Goal: Task Accomplishment & Management: Complete application form

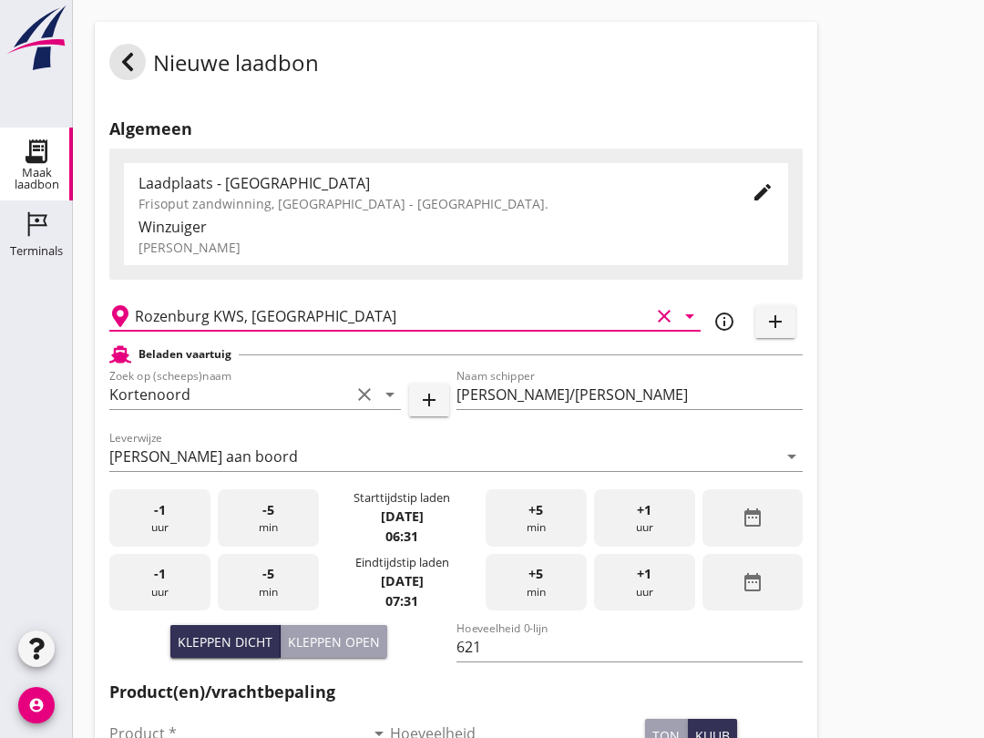
scroll to position [214, 0]
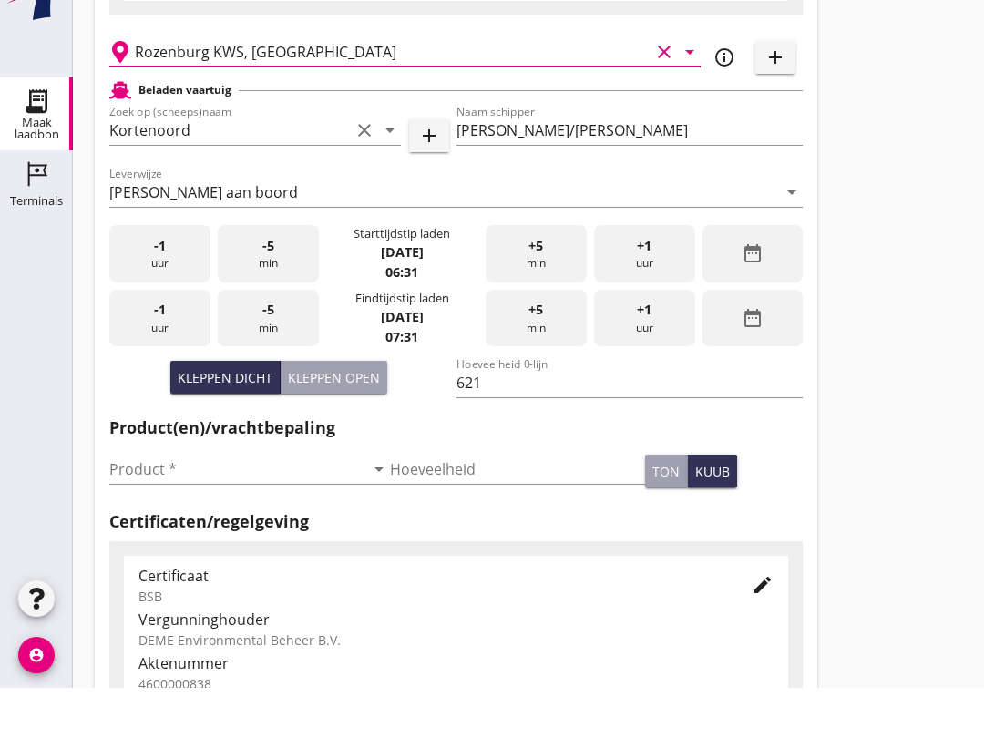
click at [197, 534] on input "Product *" at bounding box center [236, 519] width 255 height 29
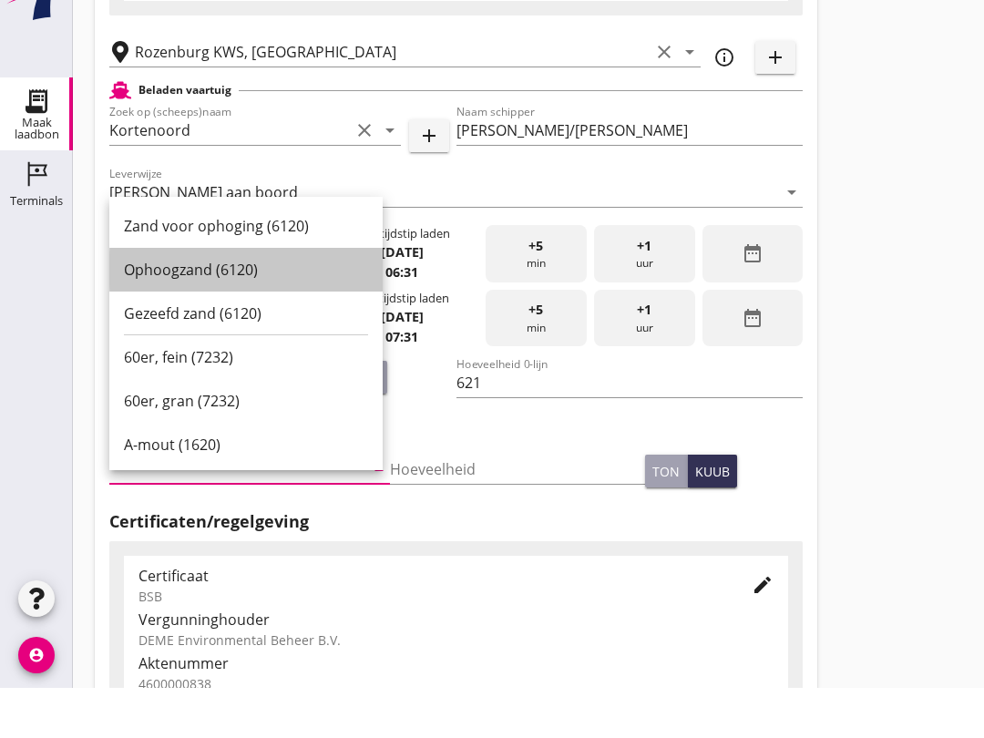
click at [254, 315] on div "Ophoogzand (6120)" at bounding box center [246, 320] width 244 height 22
type input "Ophoogzand (6120)"
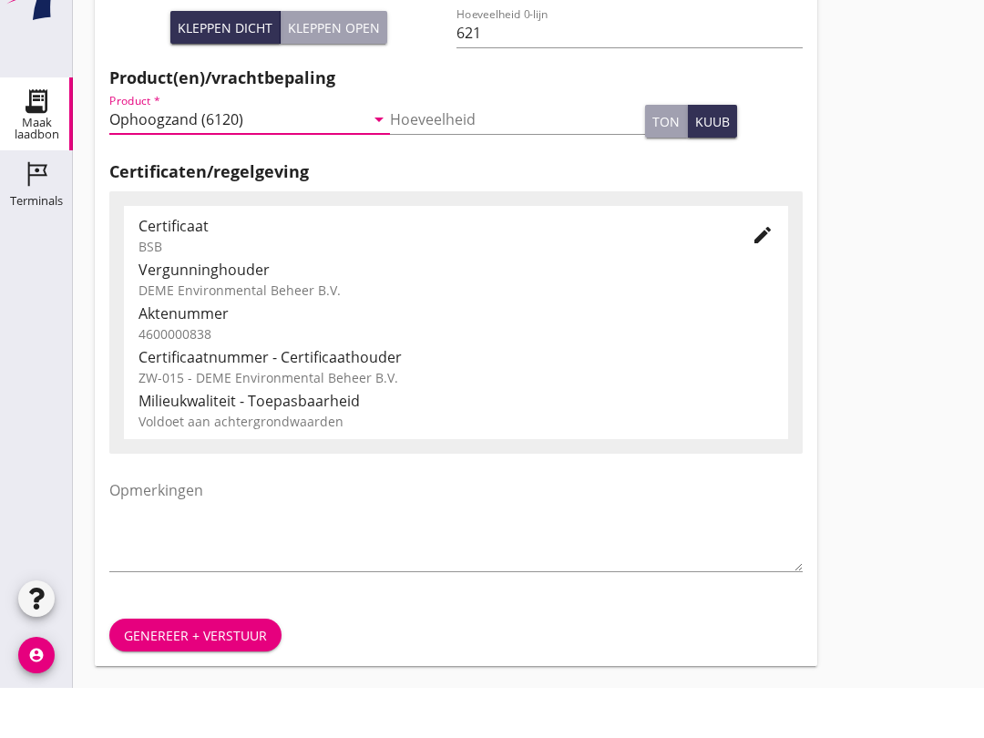
scroll to position [580, 0]
click at [221, 676] on div "Genereer + verstuur" at bounding box center [195, 685] width 143 height 19
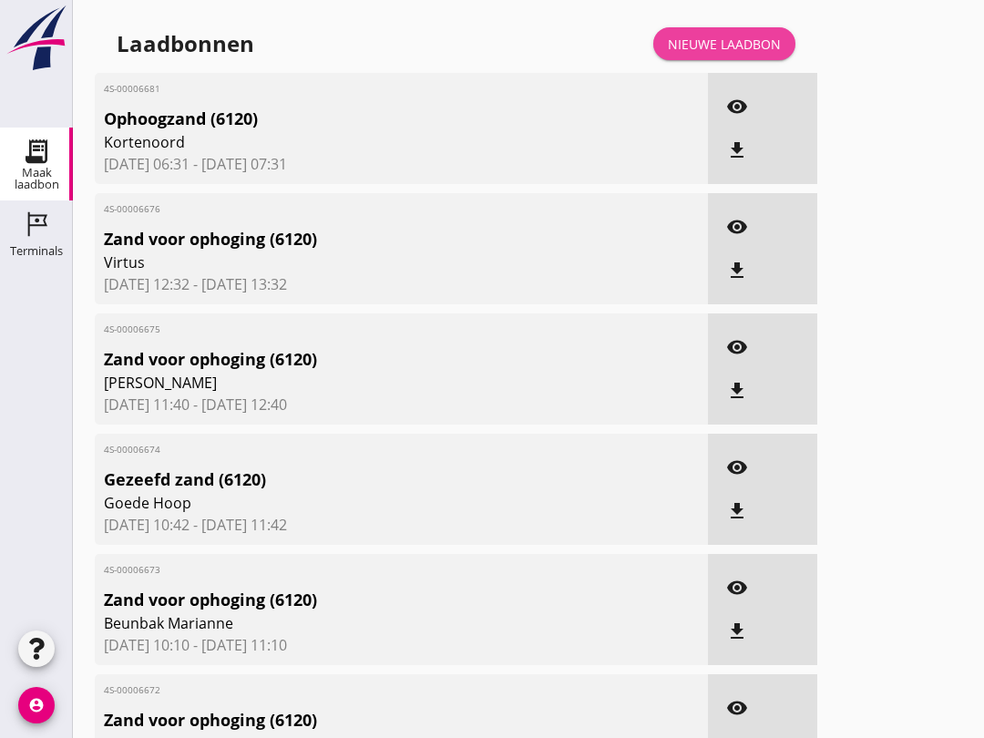
click at [730, 54] on div "Nieuwe laadbon" at bounding box center [724, 44] width 113 height 19
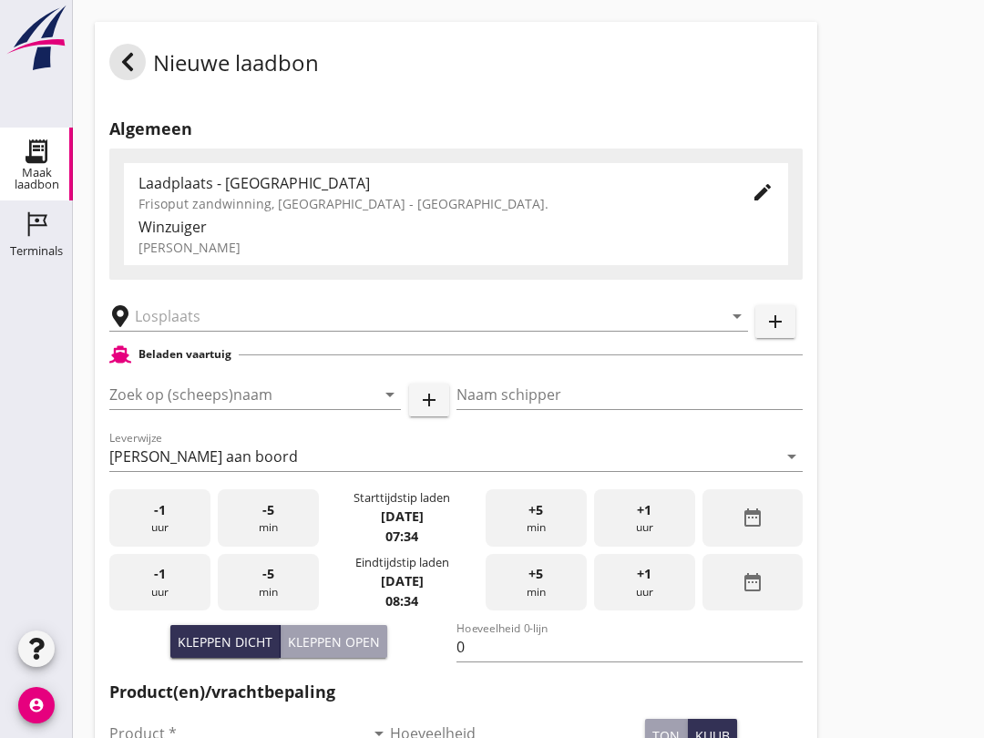
click at [207, 409] on input "Zoek op (scheeps)naam" at bounding box center [229, 394] width 241 height 29
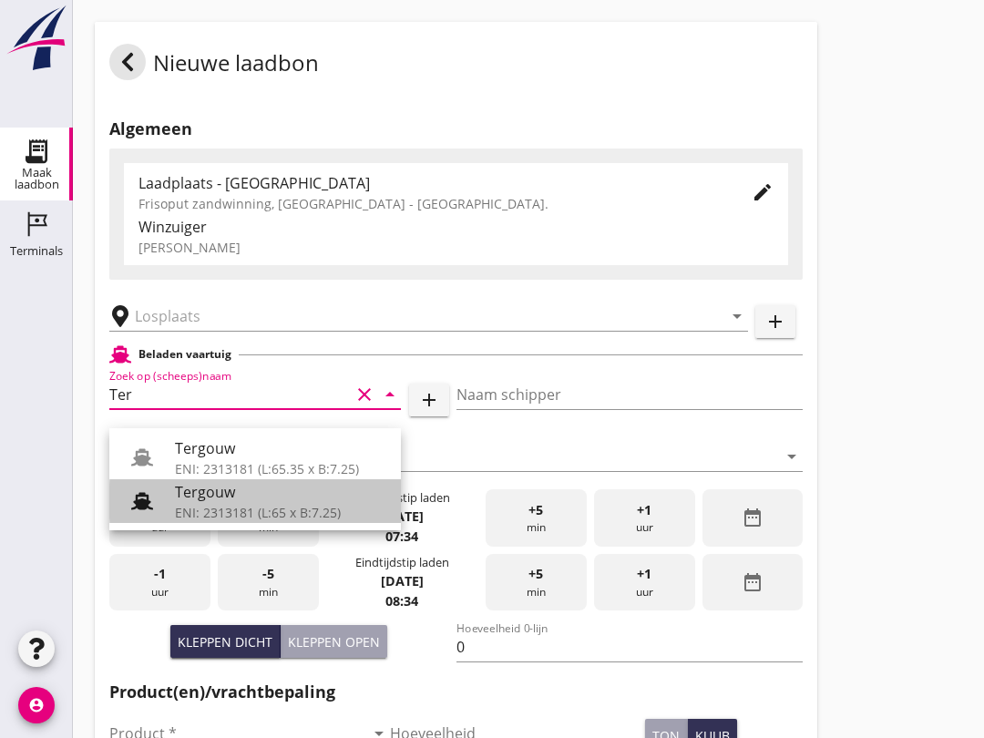
click at [250, 514] on div "ENI: 2313181 (L:65 x B:7.25)" at bounding box center [280, 512] width 211 height 19
type input "Tergouw"
type input "R. Oudijk"
type input "510"
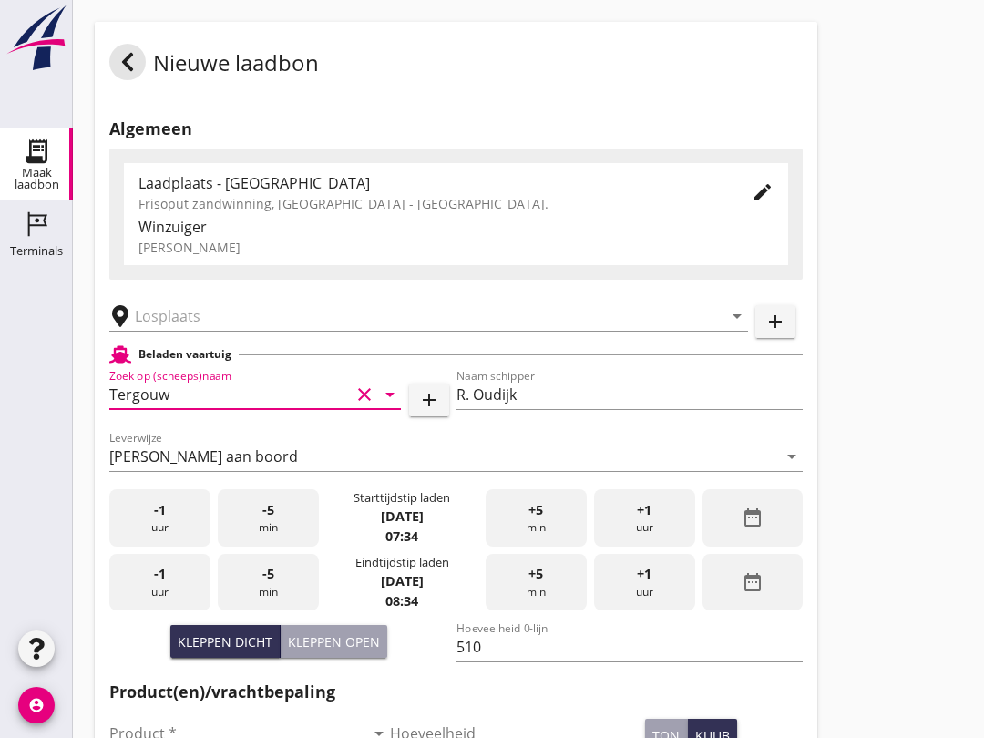
click at [284, 331] on input "text" at bounding box center [416, 316] width 562 height 29
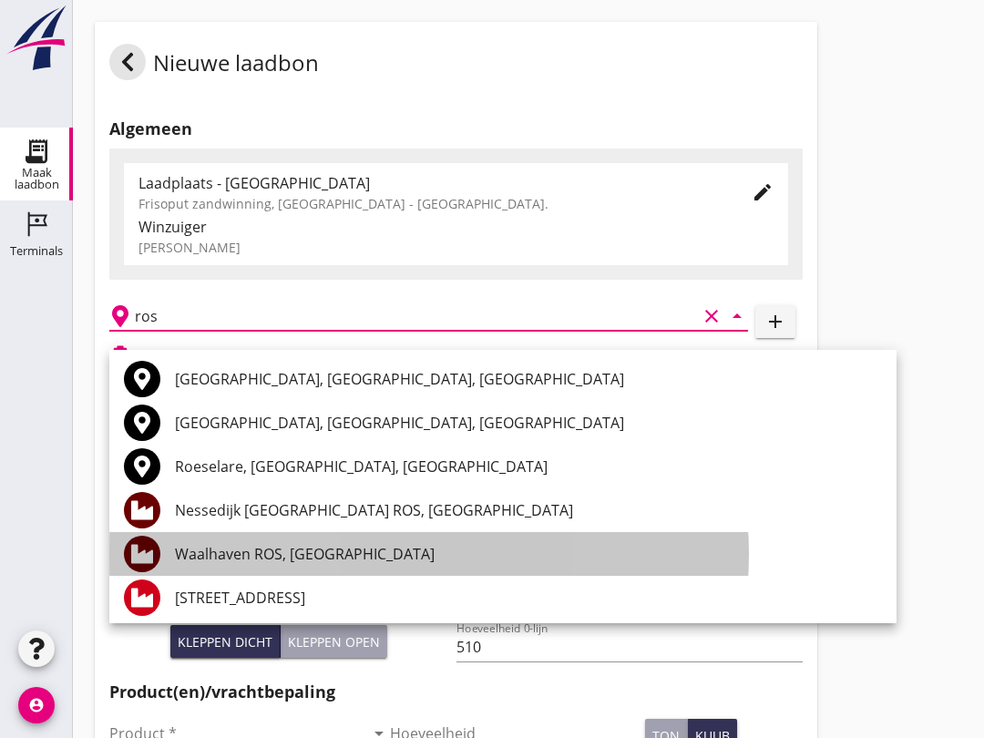
click at [369, 561] on div "Waalhaven ROS, [GEOGRAPHIC_DATA]" at bounding box center [528, 554] width 707 height 22
type input "Waalhaven ROS, [GEOGRAPHIC_DATA]"
